Goal: Information Seeking & Learning: Learn about a topic

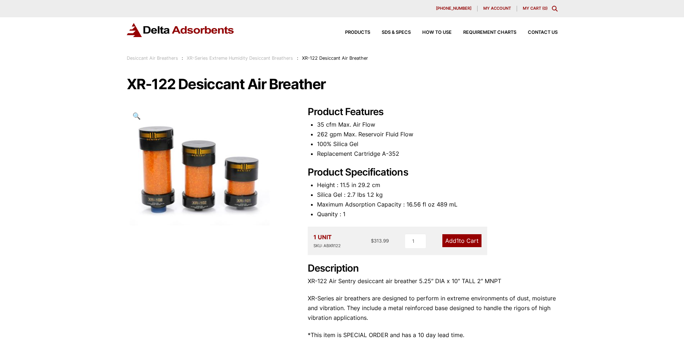
click at [197, 82] on h1 "XR-122 Desiccant Air Breather" at bounding box center [342, 84] width 431 height 15
copy h1 "Desiccant"
click at [573, 106] on div "Our website has detected that you are using an outdated browser that will preve…" at bounding box center [342, 272] width 684 height 544
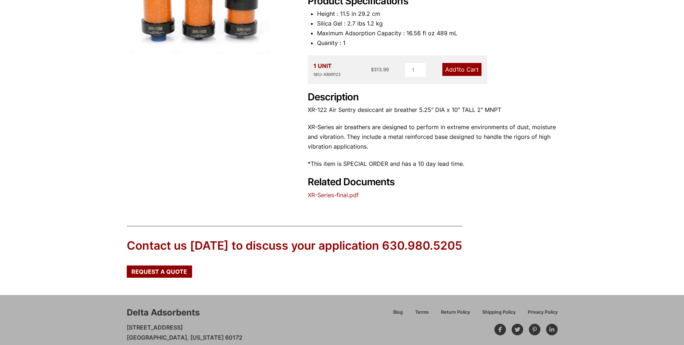
scroll to position [199, 0]
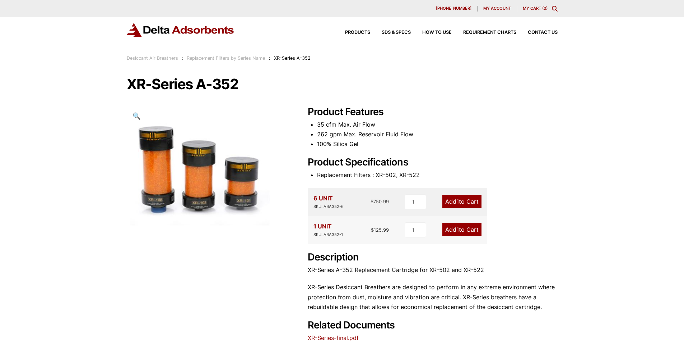
click at [573, 120] on div "Our website has detected that you are using an outdated browser that will preve…" at bounding box center [342, 258] width 684 height 516
click at [566, 253] on div "Our website has detected that you are using an outdated browser that will preve…" at bounding box center [342, 258] width 684 height 516
